Goal: Task Accomplishment & Management: Use online tool/utility

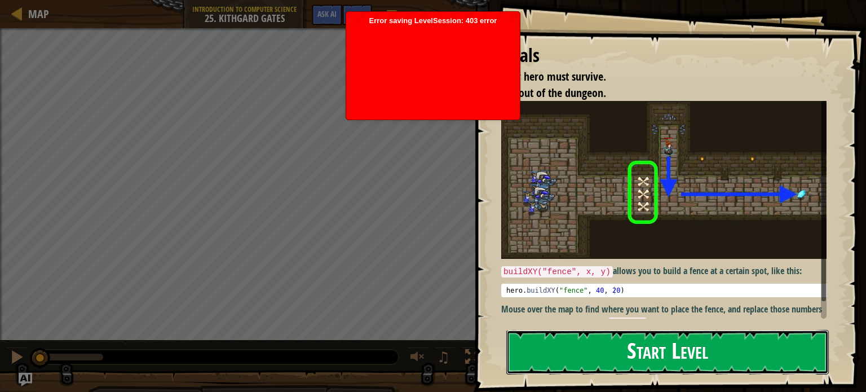
click at [623, 344] on button "Start Level" at bounding box center [668, 352] width 323 height 45
